Goal: Task Accomplishment & Management: Manage account settings

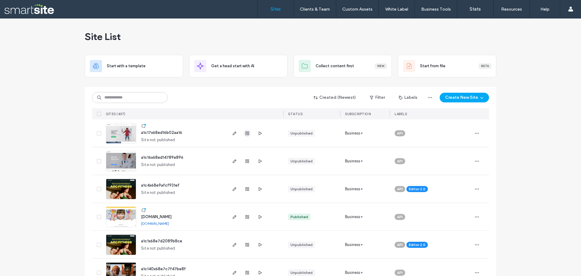
click at [245, 134] on use "button" at bounding box center [247, 133] width 4 height 4
click at [464, 100] on button "Create New Site" at bounding box center [464, 98] width 49 height 10
click at [472, 116] on div "Start with a template" at bounding box center [480, 118] width 39 height 6
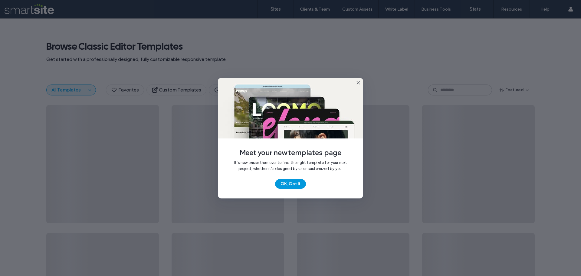
click at [293, 184] on button "OK, Got It" at bounding box center [290, 184] width 31 height 10
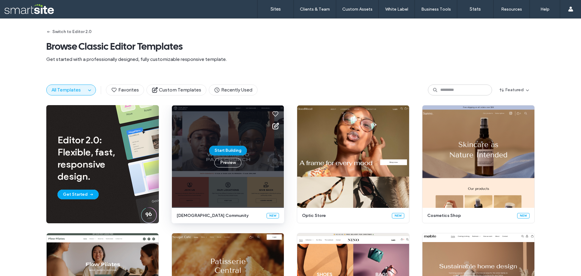
click at [228, 151] on button "Start Building" at bounding box center [228, 151] width 38 height 10
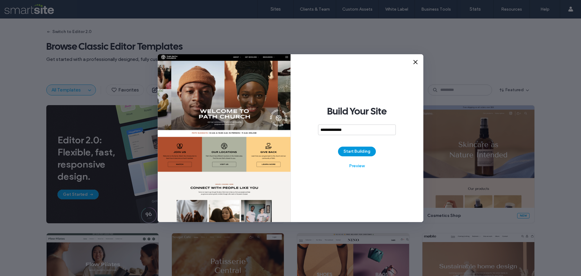
type input "**********"
click at [358, 154] on button "Start Building" at bounding box center [357, 151] width 38 height 10
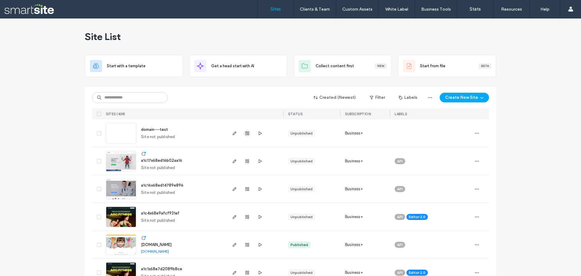
click at [245, 133] on icon "button" at bounding box center [247, 133] width 5 height 5
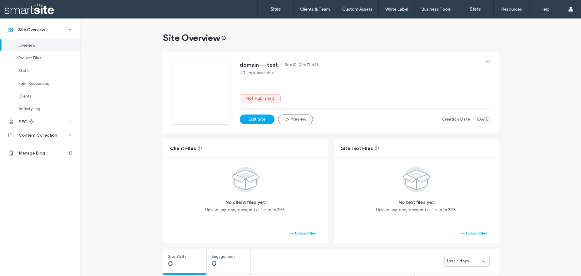
click at [299, 64] on span "06d70a41" at bounding box center [308, 65] width 19 height 6
click at [301, 64] on span "06d70a41" at bounding box center [308, 65] width 19 height 6
click at [301, 63] on span "06d70a41" at bounding box center [308, 65] width 19 height 6
copy span "06d70a41"
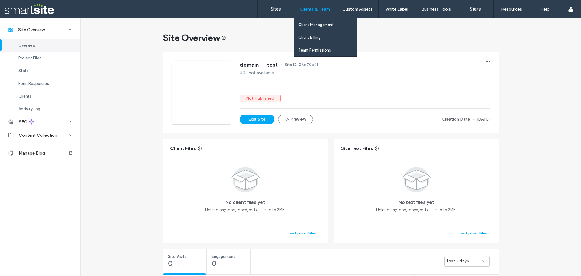
click at [309, 4] on div "Clients & Team" at bounding box center [315, 9] width 42 height 18
click at [318, 25] on label "Client Management" at bounding box center [315, 24] width 35 height 5
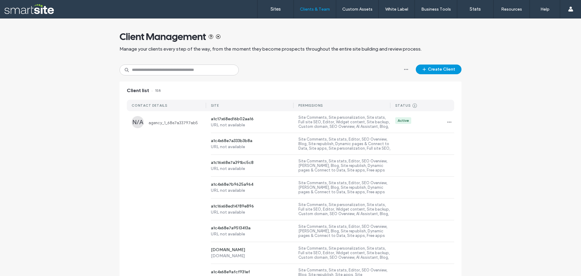
click at [423, 68] on icon "button" at bounding box center [424, 69] width 5 height 5
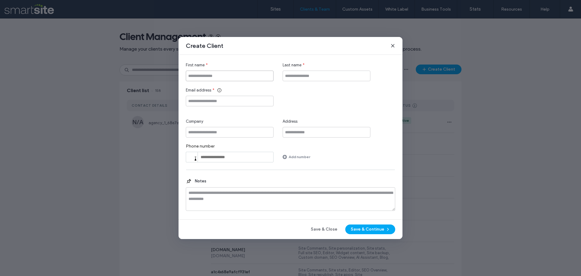
click at [222, 76] on input "First name" at bounding box center [230, 75] width 88 height 11
type input "*****"
type input "****"
click at [196, 104] on input "Email address" at bounding box center [230, 101] width 88 height 11
type input "**********"
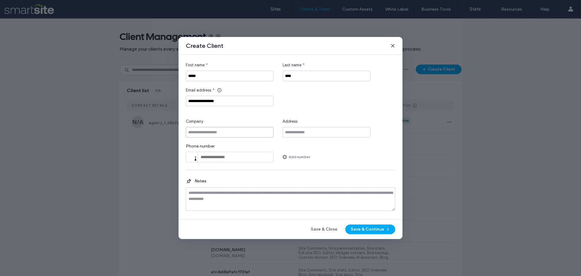
click at [224, 134] on input "Company" at bounding box center [230, 132] width 88 height 11
click at [257, 201] on textarea at bounding box center [290, 199] width 209 height 24
drag, startPoint x: 240, startPoint y: 101, endPoint x: 159, endPoint y: 101, distance: 80.8
click at [159, 101] on div "**********" at bounding box center [290, 138] width 581 height 276
click at [371, 234] on button "Save & Continue" at bounding box center [370, 229] width 50 height 10
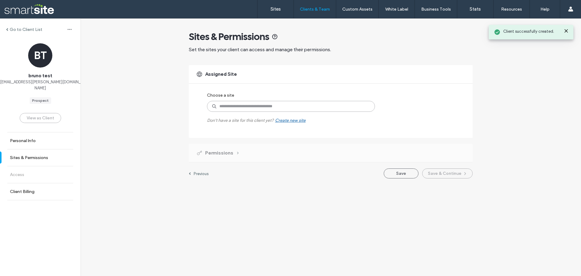
click at [250, 110] on input at bounding box center [291, 106] width 168 height 11
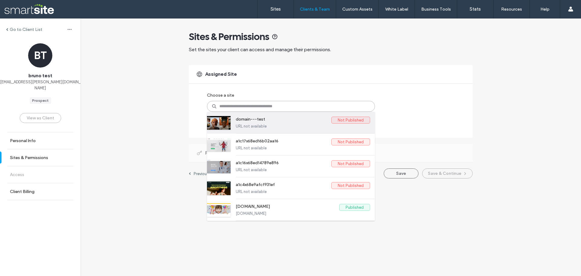
click at [338, 123] on label "Not Published" at bounding box center [350, 119] width 39 height 7
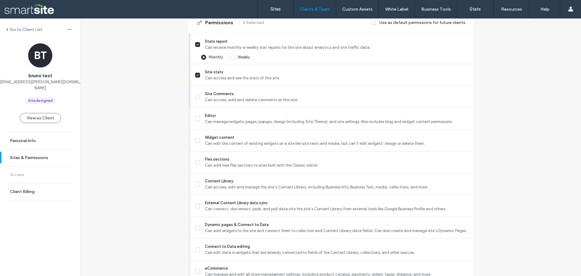
scroll to position [63, 0]
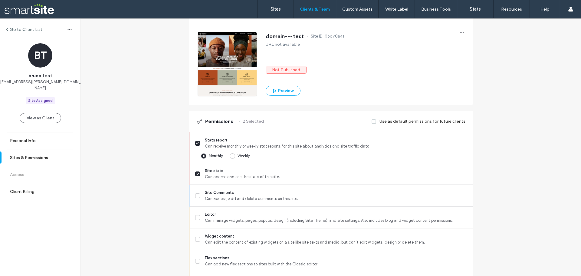
click at [372, 121] on span at bounding box center [374, 121] width 5 height 5
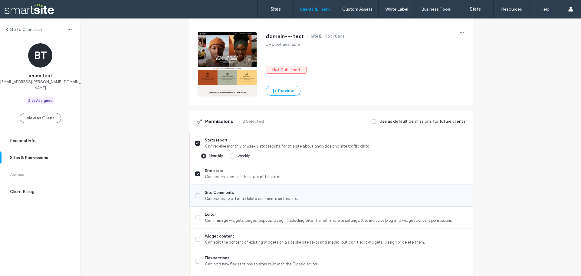
click at [195, 192] on label "Site Comments Can access, add and delete comments on this site." at bounding box center [331, 195] width 273 height 12
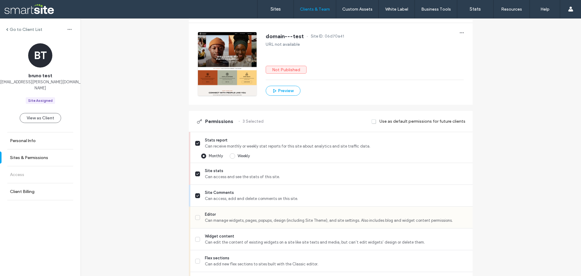
click at [196, 211] on div "Editor Can manage widgets, pages, popups, design (including Site Theme), and si…" at bounding box center [333, 216] width 277 height 21
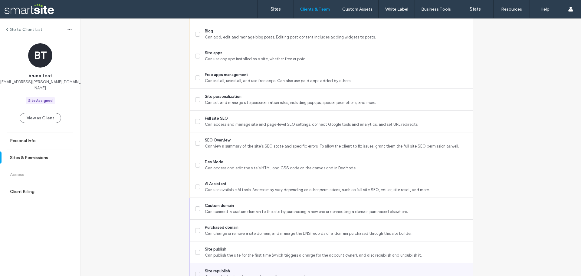
scroll to position [517, 0]
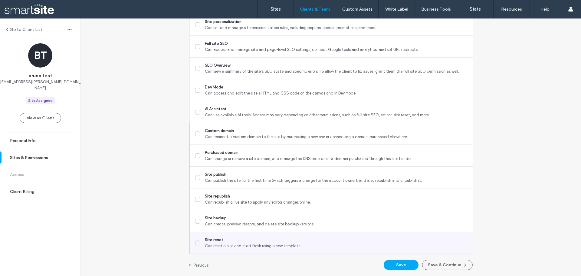
click at [195, 244] on span at bounding box center [197, 242] width 5 height 5
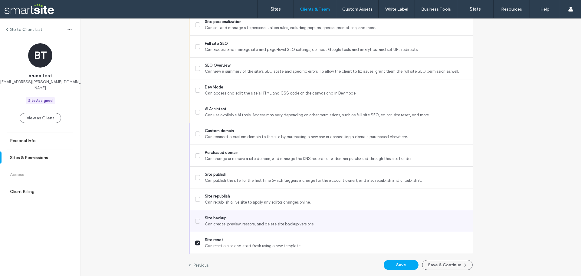
click at [195, 226] on label "Site backup Can create, preview, restore, and delete site backup versions." at bounding box center [331, 221] width 273 height 12
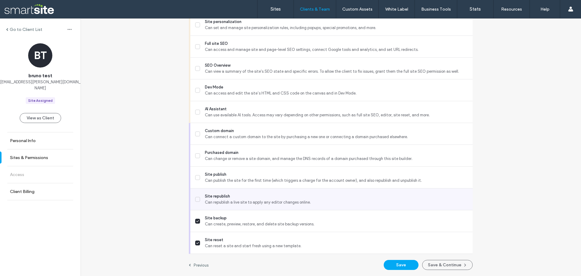
click at [196, 205] on div "Site republish Can republish a live site to apply any editor changes online." at bounding box center [333, 198] width 277 height 21
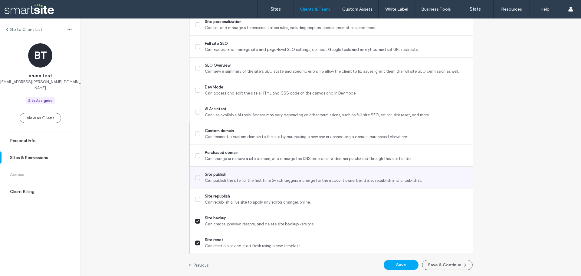
click at [198, 187] on div "Site publish Can publish the site for the first time (which triggers a charge f…" at bounding box center [333, 176] width 277 height 21
click at [199, 172] on label "Site publish Can publish the site for the first time (which triggers a charge f…" at bounding box center [331, 177] width 273 height 12
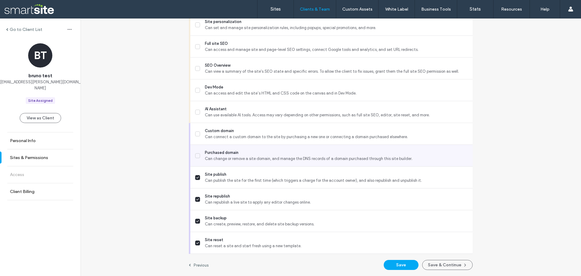
click at [198, 154] on label "Purchased domain Can change or remove a site domain, and manage the DNS records…" at bounding box center [331, 155] width 273 height 12
click at [197, 108] on label "AI Assistant Can use available AI tools. Access may vary depending on other per…" at bounding box center [331, 112] width 273 height 12
click at [198, 80] on div "Dev Mode Can access and edit the site’s HTML and CSS code on the canvas and in …" at bounding box center [333, 89] width 277 height 21
click at [197, 63] on label "SEO Overview Can view a summary of the site's SEO state and specific errors. To…" at bounding box center [331, 68] width 273 height 12
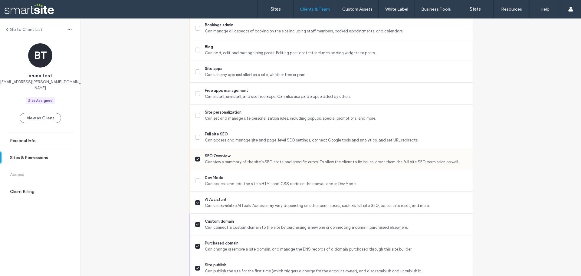
scroll to position [426, 0]
click at [198, 181] on label "Dev Mode Can access and edit the site’s HTML and CSS code on the canvas and in …" at bounding box center [331, 181] width 273 height 12
click at [196, 138] on icon at bounding box center [197, 137] width 3 height 2
click at [197, 110] on label "Site personalization Can set and manage site personalization rules, including p…" at bounding box center [331, 116] width 273 height 12
drag, startPoint x: 197, startPoint y: 92, endPoint x: 198, endPoint y: 84, distance: 8.2
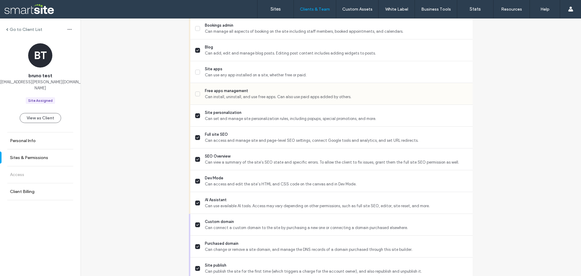
click at [197, 91] on label "Free apps management Can install, uninstall, and use free apps. Can also use pa…" at bounding box center [331, 94] width 273 height 12
click at [198, 71] on span at bounding box center [197, 72] width 5 height 5
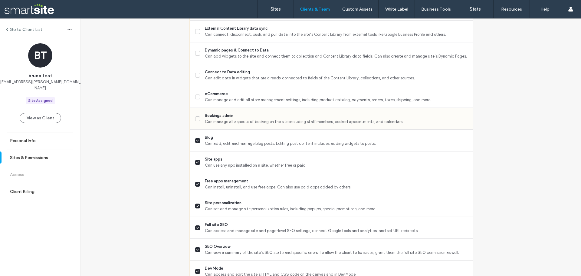
scroll to position [335, 0]
click at [196, 119] on icon at bounding box center [197, 119] width 3 height 2
click at [196, 97] on icon at bounding box center [197, 98] width 2 height 2
click at [195, 67] on div "Connect to Data editing Can edit data in widgets that are already connected to …" at bounding box center [333, 75] width 277 height 21
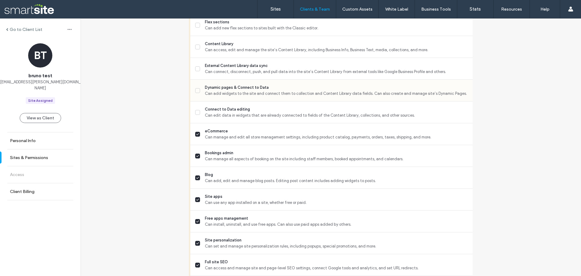
scroll to position [244, 0]
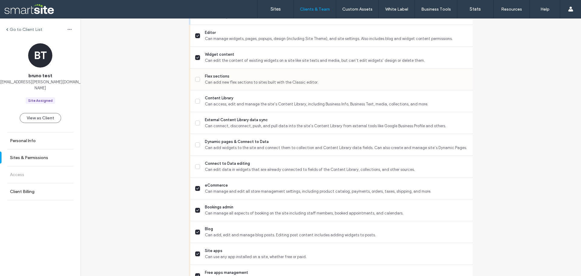
click at [195, 86] on div "Flex sections Can add new flex sections to sites built with the Classic editor." at bounding box center [333, 78] width 277 height 21
click at [195, 104] on label "Content Library Can access, edit and manage the site’s Content Library, includi…" at bounding box center [331, 101] width 273 height 12
click at [193, 74] on div "Flex sections Can add new flex sections to sites built with the Classic editor." at bounding box center [331, 79] width 282 height 22
click at [195, 87] on div "Flex sections Can add new flex sections to sites built with the Classic editor." at bounding box center [333, 78] width 277 height 21
click at [196, 80] on icon at bounding box center [197, 79] width 3 height 2
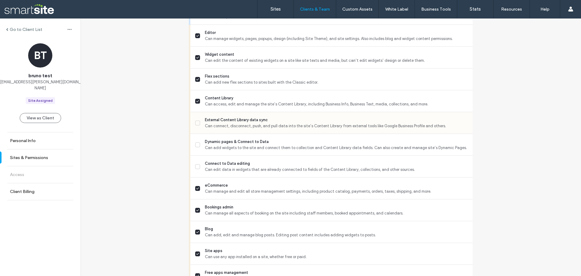
click at [198, 121] on label "External Content Library data sync Can connect, disconnect, push, and pull data…" at bounding box center [331, 123] width 273 height 12
click at [195, 143] on span at bounding box center [197, 144] width 5 height 5
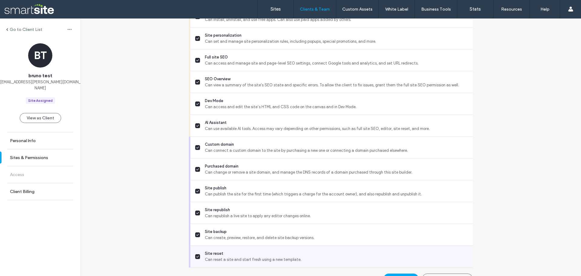
scroll to position [517, 0]
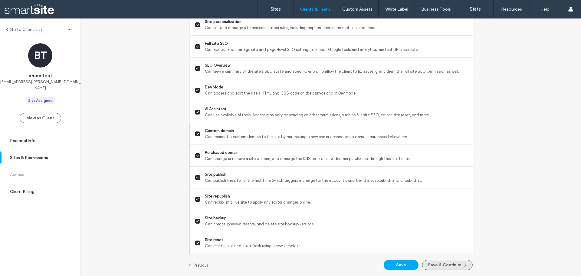
click at [437, 266] on button "Save & Continue" at bounding box center [447, 265] width 51 height 10
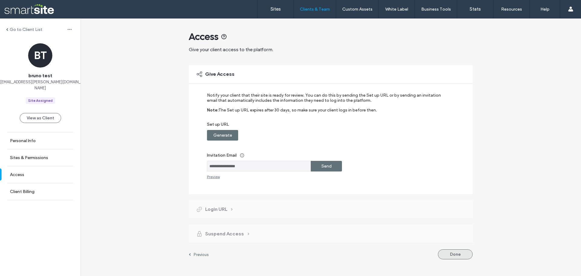
click at [455, 255] on button "Done" at bounding box center [455, 254] width 35 height 10
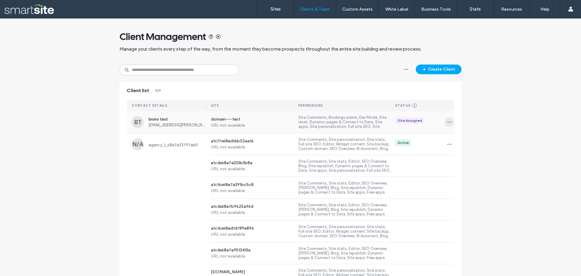
click at [450, 123] on span "button" at bounding box center [449, 122] width 10 height 10
click at [268, 6] on link "Sites" at bounding box center [275, 9] width 36 height 18
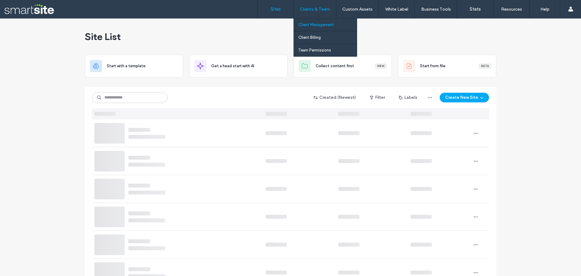
click at [319, 23] on label "Client Management" at bounding box center [315, 24] width 35 height 5
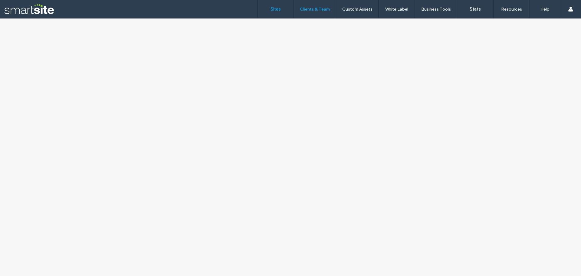
click at [276, 10] on label "Sites" at bounding box center [275, 8] width 10 height 5
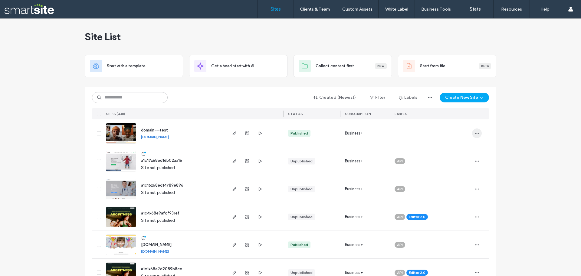
click at [478, 130] on span "button" at bounding box center [477, 133] width 10 height 10
click at [450, 211] on span "Delete Site" at bounding box center [447, 210] width 20 height 6
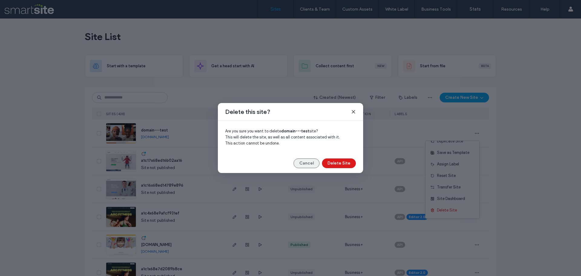
click at [302, 165] on button "Cancel" at bounding box center [306, 163] width 26 height 10
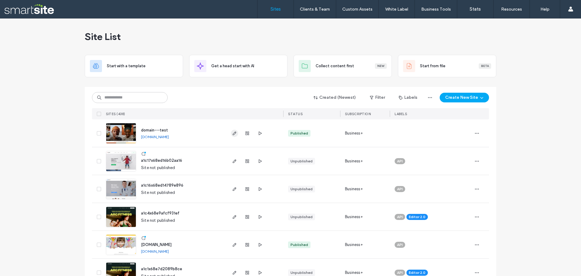
click at [234, 133] on use "button" at bounding box center [235, 133] width 4 height 4
click at [475, 132] on icon "button" at bounding box center [476, 133] width 5 height 5
click at [445, 211] on span "Delete Site" at bounding box center [447, 210] width 20 height 6
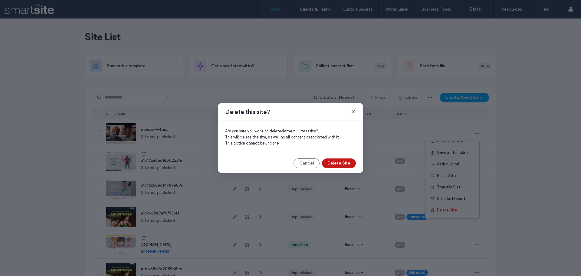
click at [345, 161] on button "Delete Site" at bounding box center [339, 163] width 34 height 10
